Goal: Task Accomplishment & Management: Manage account settings

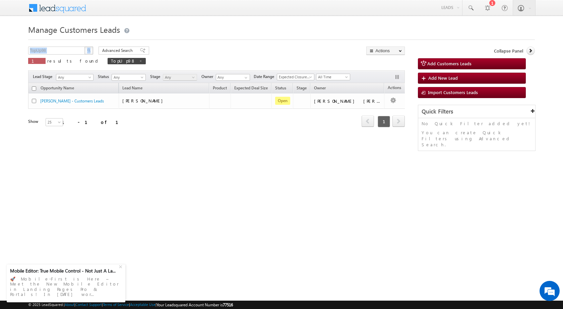
click at [73, 46] on div "Manage Customers Leads TopUp98 X 1 results found TopUp98 Advanced Search Advanc…" at bounding box center [281, 106] width 507 height 168
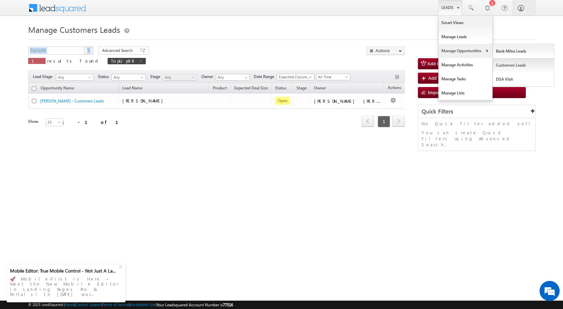
click at [504, 71] on link "Customers Leads" at bounding box center [523, 65] width 61 height 14
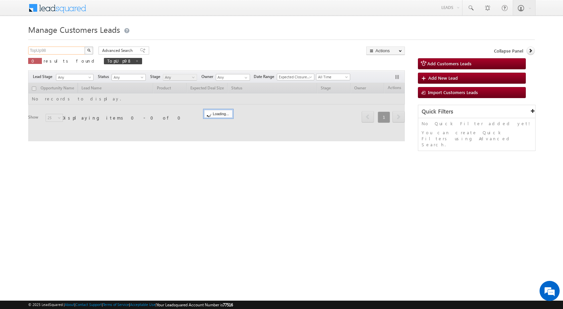
click at [50, 53] on input "TopUp98" at bounding box center [56, 51] width 57 height 8
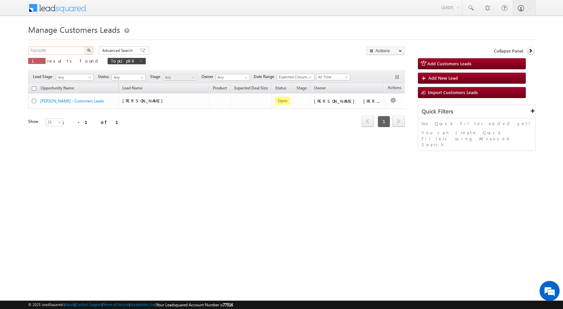
click at [50, 53] on input "TopUp98" at bounding box center [56, 51] width 57 height 8
paste input "11"
type input "TopUp118"
click at [89, 50] on img "button" at bounding box center [88, 50] width 3 height 3
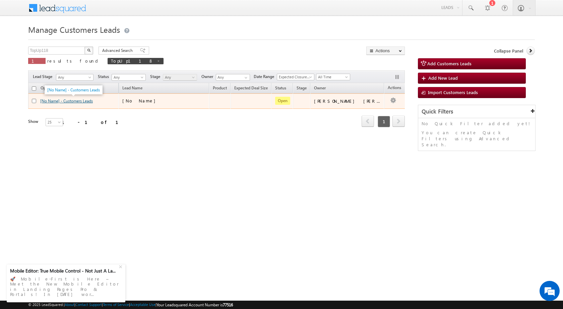
click at [78, 99] on link "[No Name] - Customers Leads" at bounding box center [66, 101] width 53 height 5
click at [79, 101] on link "[No Name] - Customers Leads" at bounding box center [66, 101] width 53 height 5
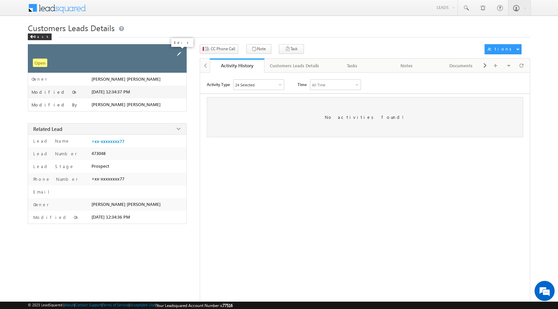
click at [178, 51] on span at bounding box center [178, 53] width 7 height 7
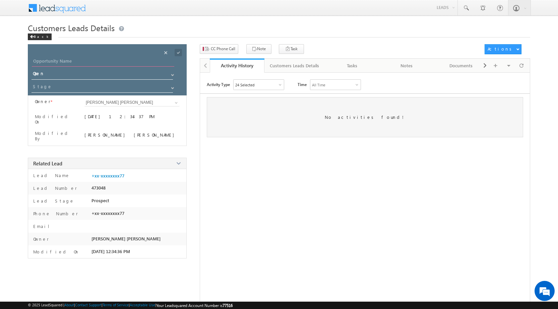
click at [65, 63] on input "Opportunity Name" at bounding box center [103, 61] width 142 height 9
paste input "Bharti [PERSON_NAME]"
type input "Bharti [PERSON_NAME]"
click at [42, 86] on input at bounding box center [102, 87] width 142 height 11
click at [52, 97] on link "Sales Marked" at bounding box center [102, 97] width 141 height 8
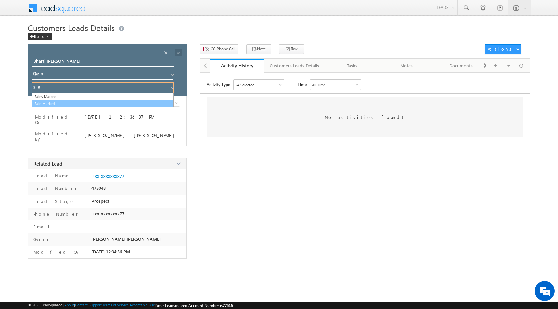
click at [98, 102] on link "Sale Marked" at bounding box center [102, 104] width 142 height 8
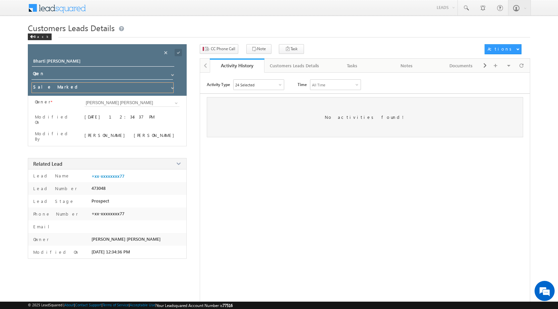
type input "Sale Marked"
drag, startPoint x: 281, startPoint y: 188, endPoint x: 158, endPoint y: 130, distance: 135.8
click at [279, 188] on div "Activity Type 24 Selected Select All Other Activities 16 Owner Changed Status C…" at bounding box center [365, 196] width 330 height 235
click at [178, 53] on span at bounding box center [178, 52] width 7 height 7
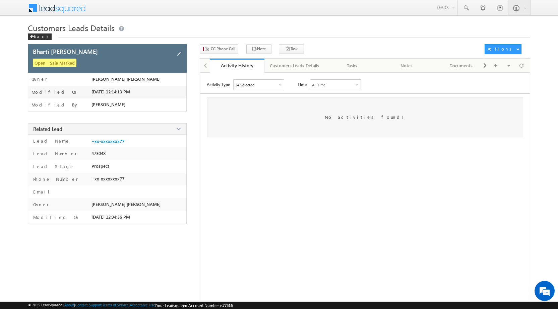
drag, startPoint x: 260, startPoint y: 180, endPoint x: 140, endPoint y: 111, distance: 138.1
click at [248, 171] on div "Activity Type 24 Selected Select All Other Activities 16 Owner Changed Status C…" at bounding box center [365, 196] width 330 height 235
click at [40, 36] on div "Back" at bounding box center [40, 37] width 24 height 7
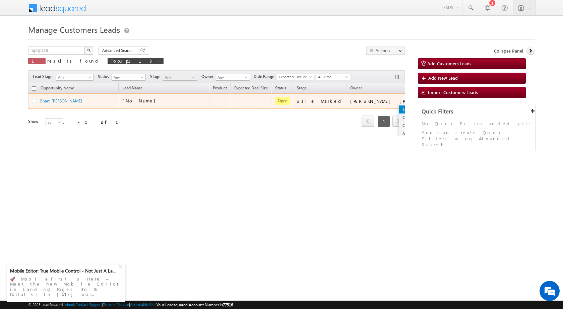
click at [399, 108] on link "Edit" at bounding box center [416, 110] width 34 height 8
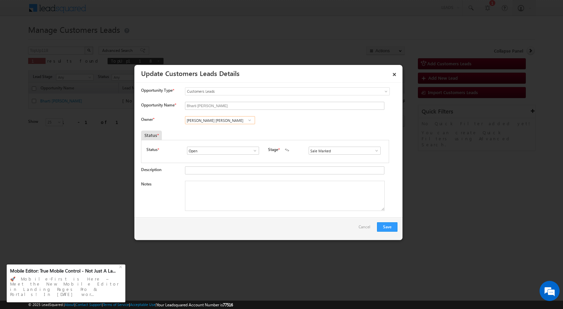
click at [242, 121] on input "[PERSON_NAME] [PERSON_NAME]" at bounding box center [220, 120] width 70 height 8
paste input "ashish.bhati@sgrlimited.in"
click at [224, 129] on link "Ashish Kailash Bhati ashish.bhati@sgrlimited.in" at bounding box center [220, 130] width 70 height 13
type input "[PERSON_NAME] [PERSON_NAME]"
click at [213, 188] on textarea "Notes" at bounding box center [285, 196] width 200 height 30
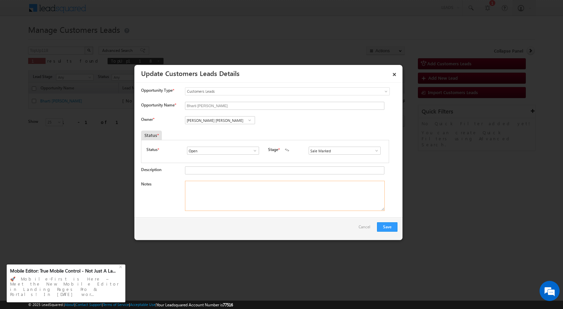
click at [244, 184] on textarea "Notes" at bounding box center [285, 196] width 200 height 30
paste textarea "Cust Interested in 6 lac loan"
click at [185, 184] on textarea "Cust Interested in 6 lac loan" at bounding box center [285, 196] width 200 height 30
paste textarea "Bharti [PERSON_NAME]"
paste textarea "9156141977"
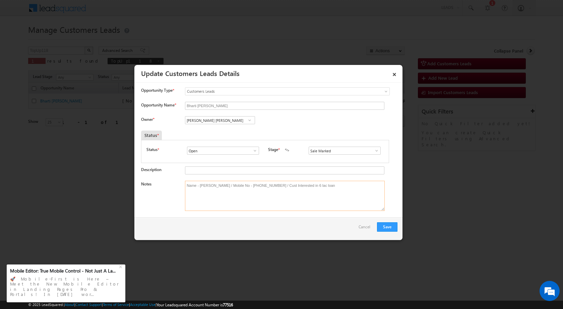
click at [326, 185] on textarea "Name - Bharti Vinod Parve / Mobile No - 9156141977 / Cust Interested in 6 lac l…" at bounding box center [285, 196] width 200 height 30
click at [316, 186] on textarea "Name - Bharti Vinod Parve / Mobile No - 9156141977 / Cust Interested in 6 lac l…" at bounding box center [285, 196] width 200 height 30
type textarea "Name - Bharti Vinod Parve / Mobile No - 9156141977 / Cust Interested in 6 lac T…"
click at [381, 227] on button "Save" at bounding box center [387, 226] width 20 height 9
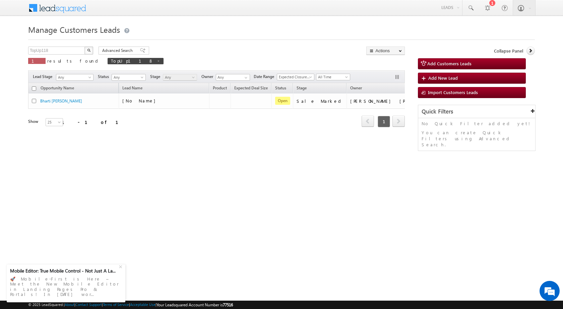
click at [191, 191] on html "Menu [PERSON_NAME] sitar a5@ks erve." at bounding box center [281, 103] width 563 height 207
click at [170, 161] on div "Manage Customers Leads Customers Leads updated successfully. TopUp118 X 1 resul…" at bounding box center [281, 106] width 507 height 168
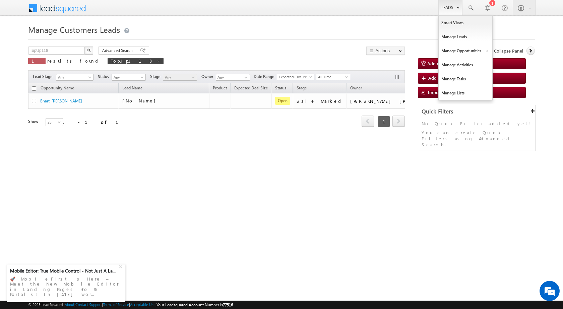
click at [447, 10] on link "Leads" at bounding box center [450, 7] width 24 height 15
click at [501, 65] on link "Customers Leads" at bounding box center [523, 65] width 61 height 14
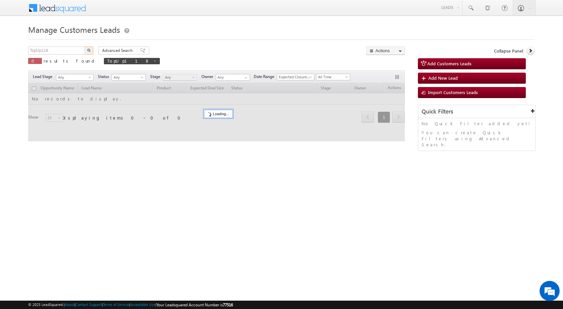
click at [64, 50] on input "TopUp118" at bounding box center [56, 51] width 57 height 8
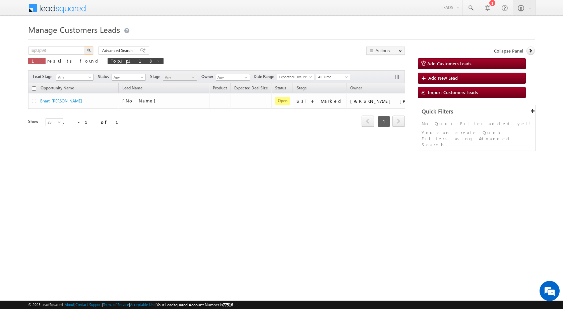
type input "TopUp98"
click at [87, 52] on button "button" at bounding box center [88, 51] width 9 height 8
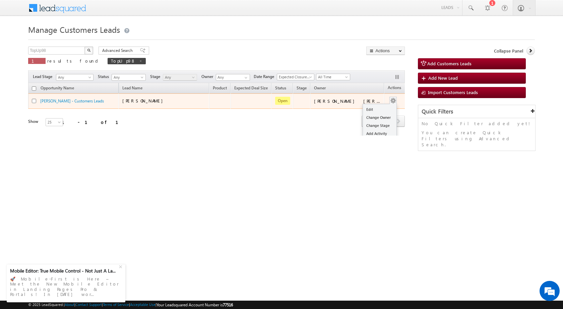
click at [390, 98] on button "button" at bounding box center [393, 101] width 7 height 7
click at [374, 110] on link "Edit" at bounding box center [380, 110] width 34 height 8
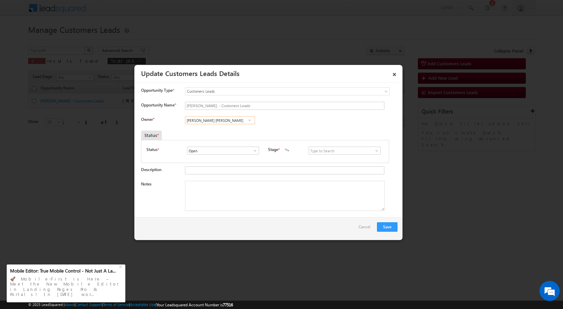
click at [229, 122] on input "[PERSON_NAME] [PERSON_NAME]" at bounding box center [220, 120] width 70 height 8
type input "[PERSON_NAME] [PERSON_NAME]"
click at [203, 119] on input at bounding box center [220, 120] width 70 height 8
paste input "Chetan [PERSON_NAME]"
click at [220, 133] on span "[EMAIL_ADDRESS][PERSON_NAME][DOMAIN_NAME]" at bounding box center [218, 133] width 60 height 5
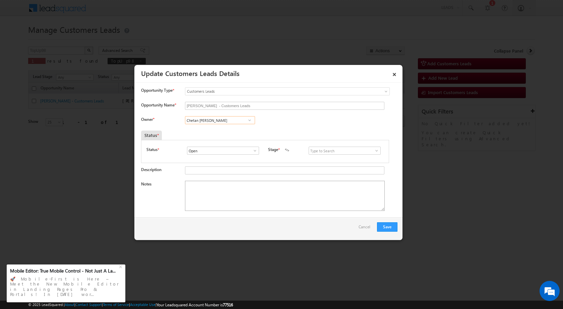
type input "Chetan [PERSON_NAME]"
click at [215, 198] on textarea "Notes" at bounding box center [285, 196] width 200 height 30
type textarea "C"
paste textarea "[PERSON_NAME]"
click at [225, 189] on textarea "[PERSON_NAME]" at bounding box center [285, 196] width 200 height 30
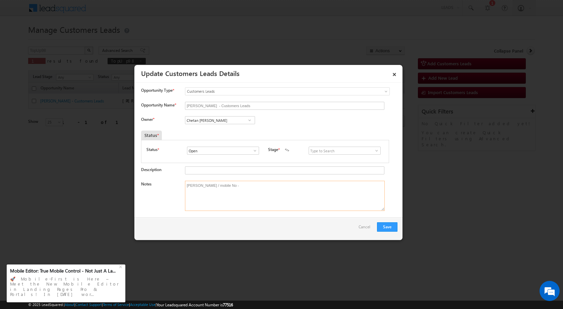
paste textarea "9753859594"
click at [296, 186] on textarea "[PERSON_NAME] / mobile No - [PHONE_NUMBER]" at bounding box center [285, 196] width 200 height 30
type textarea "[PERSON_NAME] / mobile No - [PHONE_NUMBER] / Cust want to 5 lac Topup Loan"
click at [389, 227] on button "Save" at bounding box center [387, 226] width 20 height 9
click at [367, 154] on input at bounding box center [345, 151] width 72 height 8
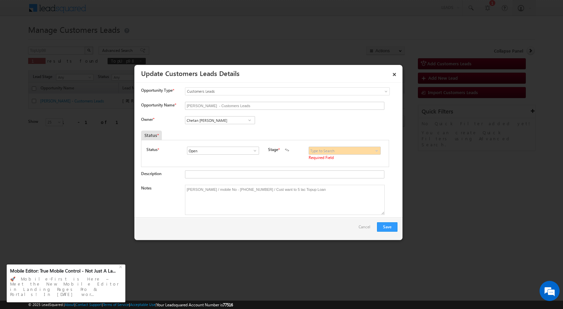
click at [373, 153] on span at bounding box center [376, 150] width 7 height 5
click at [323, 180] on link "Sales Marked" at bounding box center [345, 180] width 72 height 8
type input "Sales Marked"
click at [390, 227] on button "Save" at bounding box center [387, 226] width 20 height 9
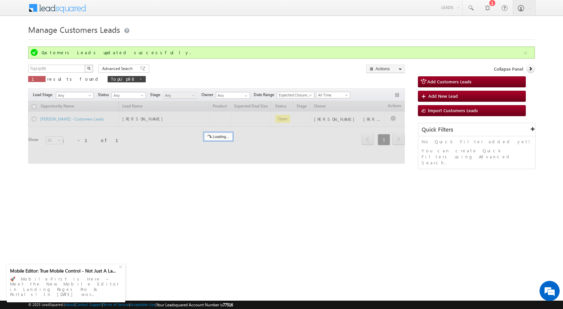
drag, startPoint x: 267, startPoint y: 211, endPoint x: 257, endPoint y: 203, distance: 13.3
click at [267, 207] on html "Menu [PERSON_NAME] sitar a5@ks erve." at bounding box center [281, 103] width 563 height 207
